Goal: Task Accomplishment & Management: Manage account settings

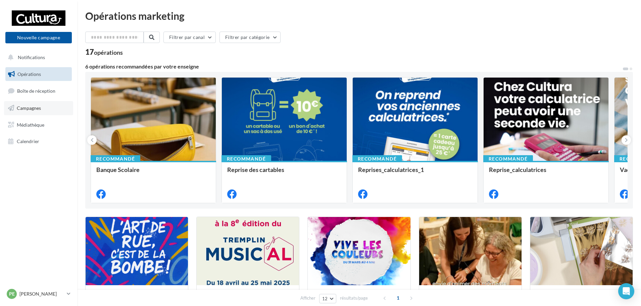
click at [49, 113] on link "Campagnes" at bounding box center [38, 108] width 69 height 14
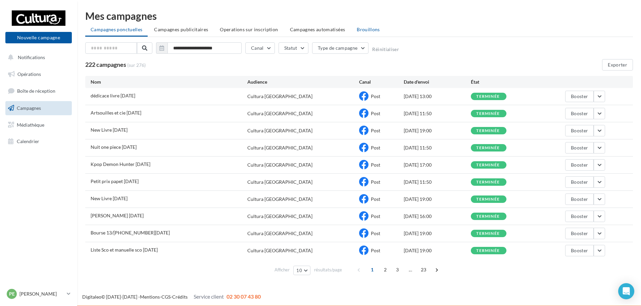
click at [367, 28] on span "Brouillons" at bounding box center [368, 30] width 23 height 6
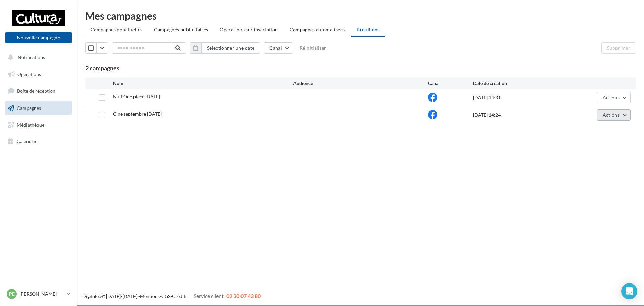
click at [623, 116] on button "Actions" at bounding box center [614, 114] width 34 height 11
click at [589, 129] on button "Editer" at bounding box center [597, 130] width 67 height 17
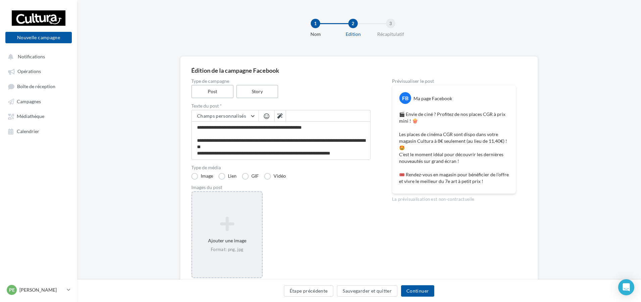
click at [243, 225] on icon at bounding box center [227, 224] width 64 height 16
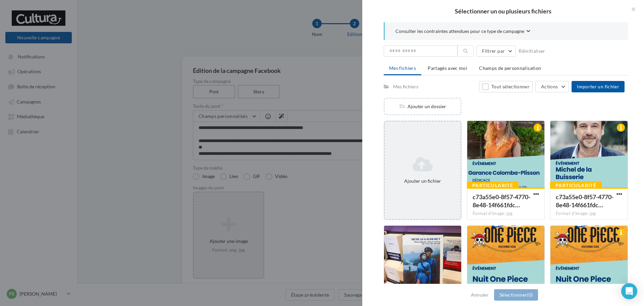
click at [403, 165] on icon at bounding box center [422, 164] width 70 height 16
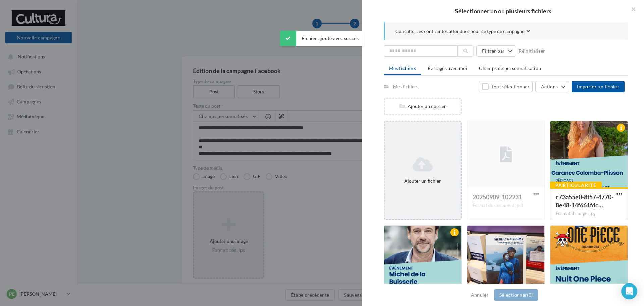
click at [393, 184] on div "Ajouter un fichier" at bounding box center [422, 180] width 70 height 7
click at [413, 184] on div "Ajouter un fichier" at bounding box center [423, 170] width 76 height 34
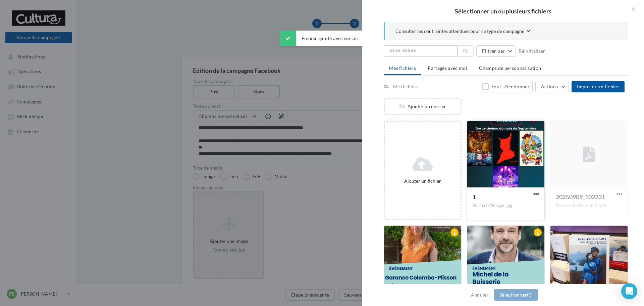
click at [516, 146] on div at bounding box center [505, 154] width 77 height 67
click at [519, 295] on button "Sélectionner (1)" at bounding box center [516, 294] width 44 height 11
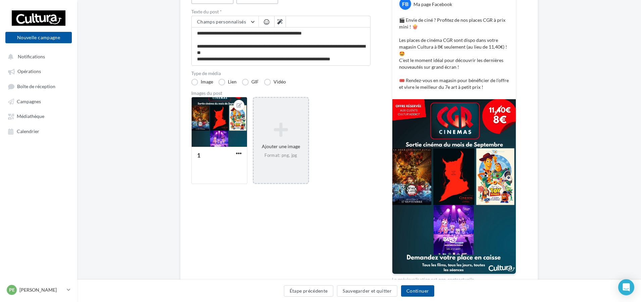
scroll to position [131, 0]
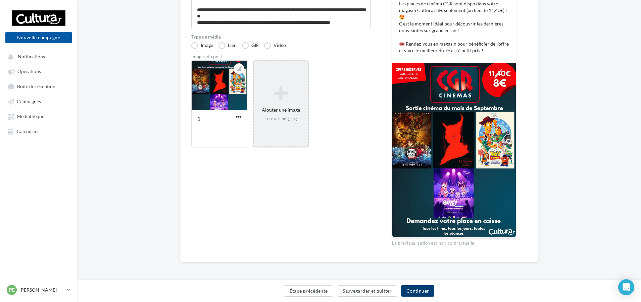
click at [414, 292] on button "Continuer" at bounding box center [417, 290] width 33 height 11
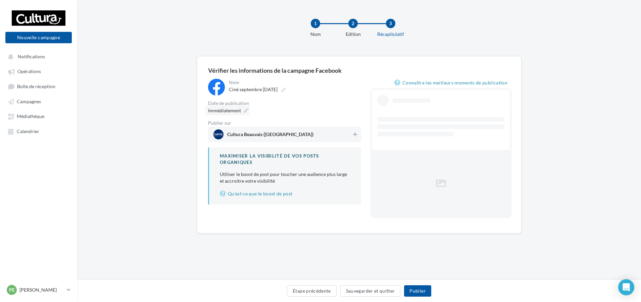
click at [246, 111] on icon at bounding box center [246, 110] width 5 height 5
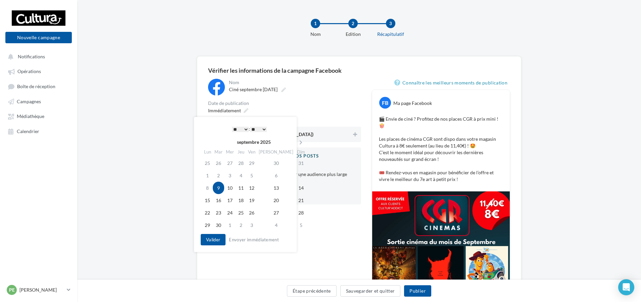
click at [243, 130] on select "* * * * * * * * * * ** ** ** ** ** ** ** ** ** ** ** ** ** **" at bounding box center [240, 129] width 17 height 5
click at [220, 186] on td "9" at bounding box center [218, 188] width 11 height 12
click at [245, 127] on select "* * * * * * * * * * ** ** ** ** ** ** ** ** ** ** ** ** ** **" at bounding box center [240, 129] width 17 height 5
click at [217, 236] on button "Valider" at bounding box center [213, 239] width 25 height 11
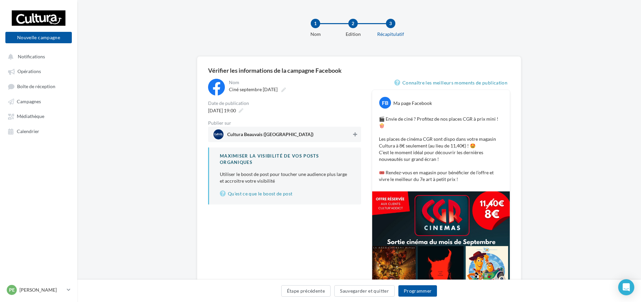
click at [353, 133] on icon at bounding box center [355, 134] width 4 height 5
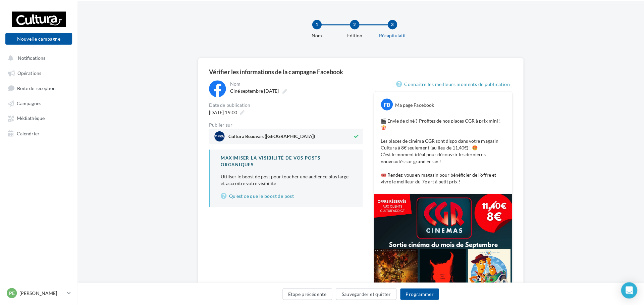
scroll to position [34, 0]
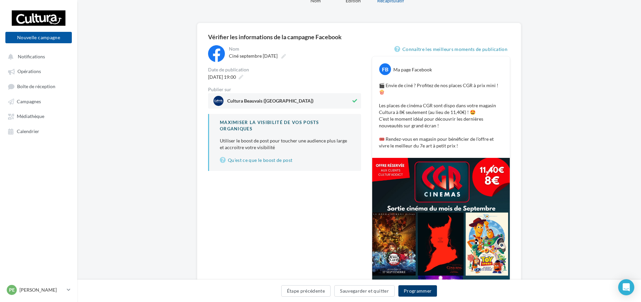
click at [423, 292] on button "Programmer" at bounding box center [417, 290] width 39 height 11
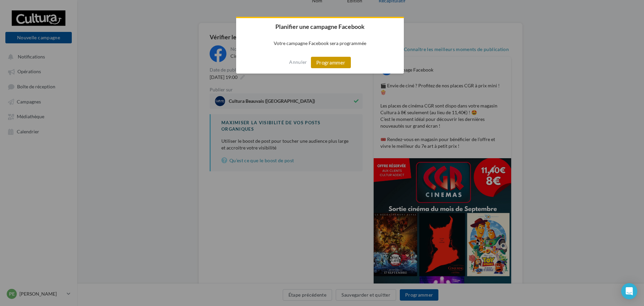
click at [326, 58] on button "Programmer" at bounding box center [331, 62] width 40 height 11
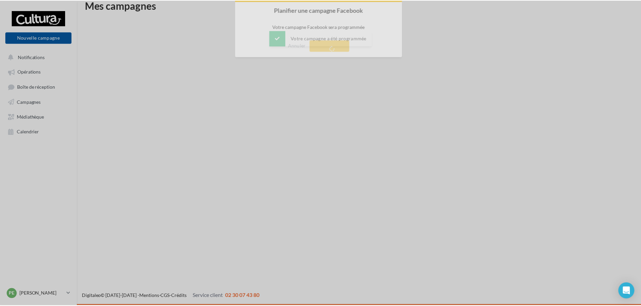
scroll to position [11, 0]
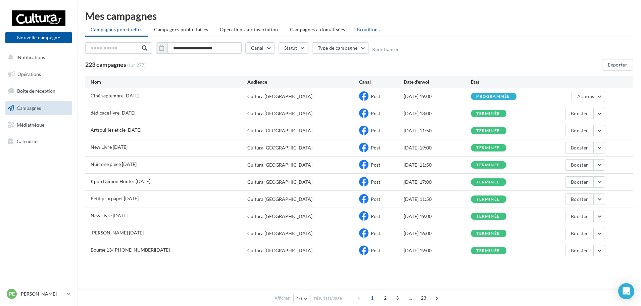
click at [367, 29] on span "Brouillons" at bounding box center [368, 30] width 23 height 6
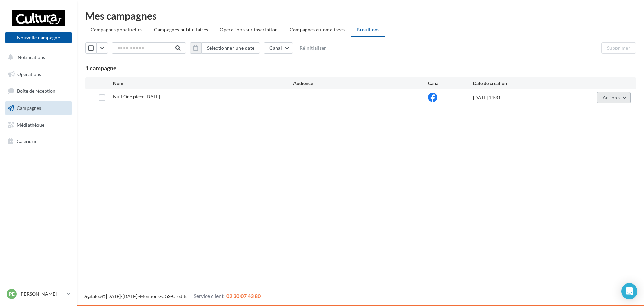
click at [623, 98] on button "Actions" at bounding box center [614, 97] width 34 height 11
click at [585, 110] on button "Editer" at bounding box center [597, 113] width 67 height 17
click at [627, 98] on button "Actions" at bounding box center [614, 97] width 34 height 11
click at [582, 134] on button "Renommer" at bounding box center [597, 130] width 67 height 17
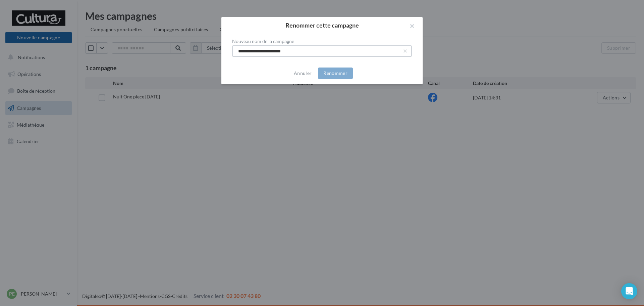
click at [274, 53] on input "**********" at bounding box center [322, 50] width 180 height 11
type input "**********"
click at [335, 72] on button "Renommer" at bounding box center [335, 72] width 35 height 11
